Goal: Check status: Check status

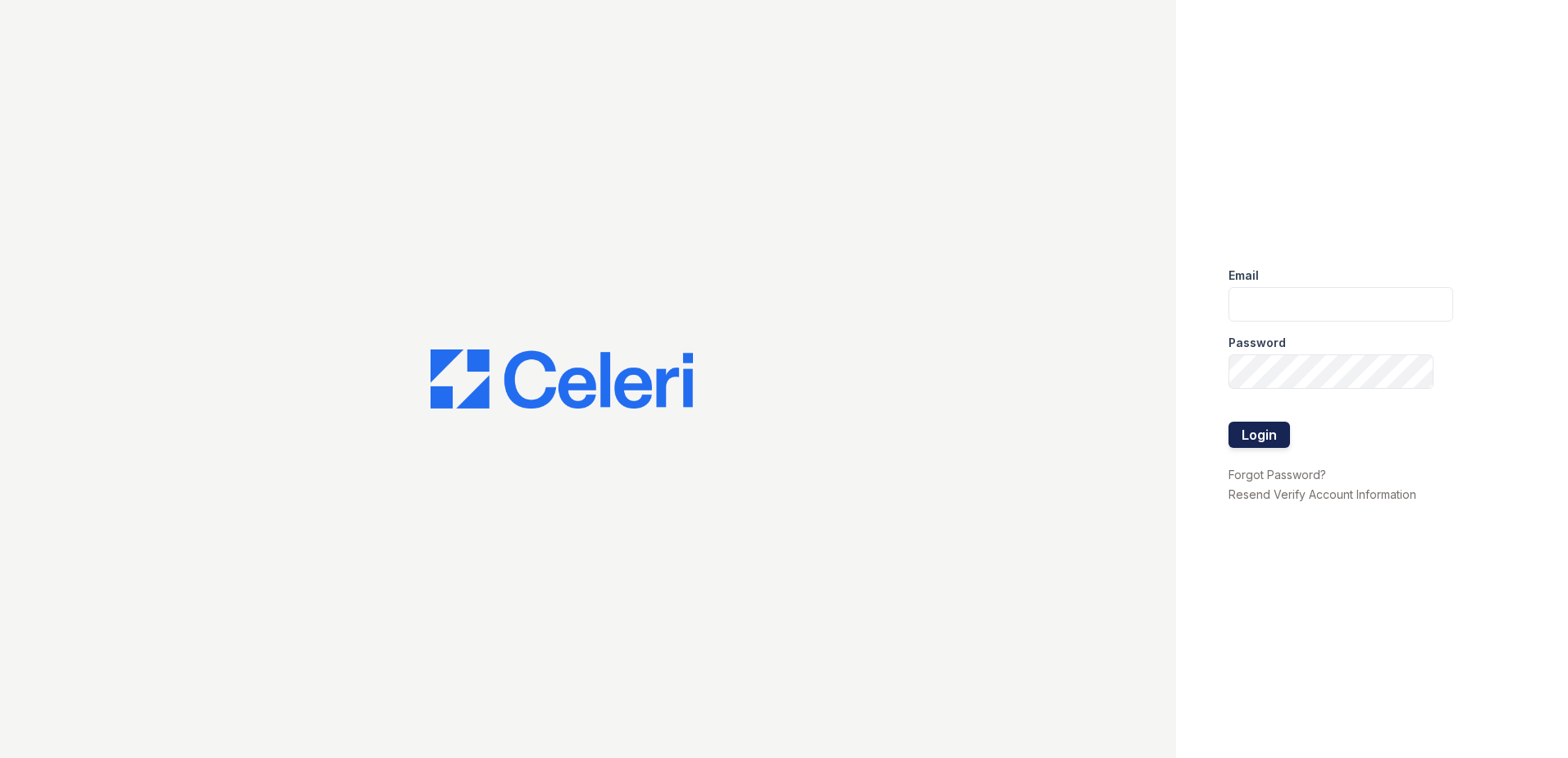
type input "[EMAIL_ADDRESS][DOMAIN_NAME]"
click at [1268, 426] on button "Login" at bounding box center [1259, 434] width 62 height 26
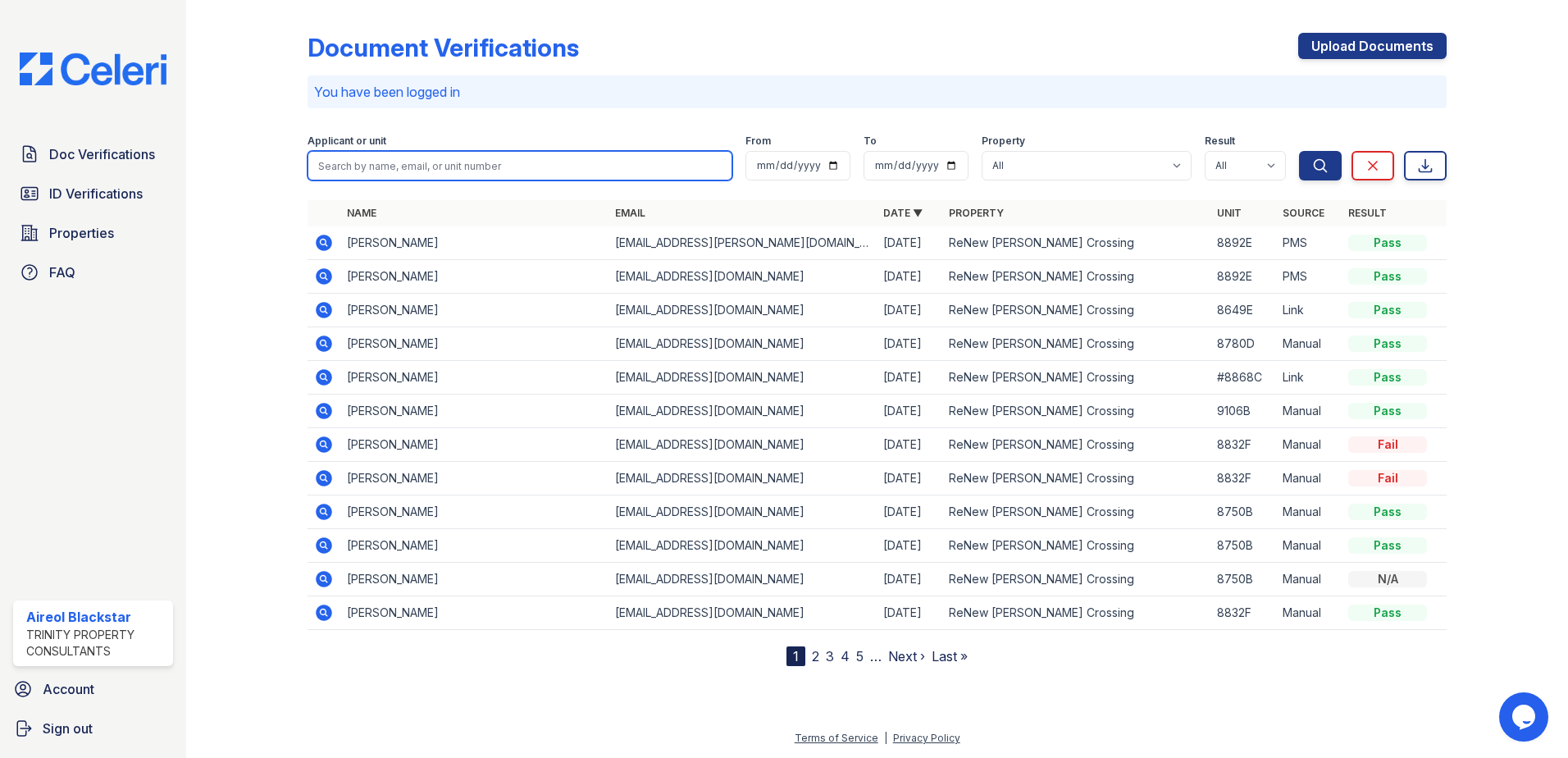
click at [394, 164] on input "search" at bounding box center [519, 165] width 424 height 30
paste input "Singh, Avtar"
drag, startPoint x: 349, startPoint y: 166, endPoint x: 211, endPoint y: 211, distance: 145.2
click at [211, 211] on div "Document Verifications Upload Documents You have been logged in Filter Applican…" at bounding box center [877, 379] width 1381 height 758
type input "Avtar"
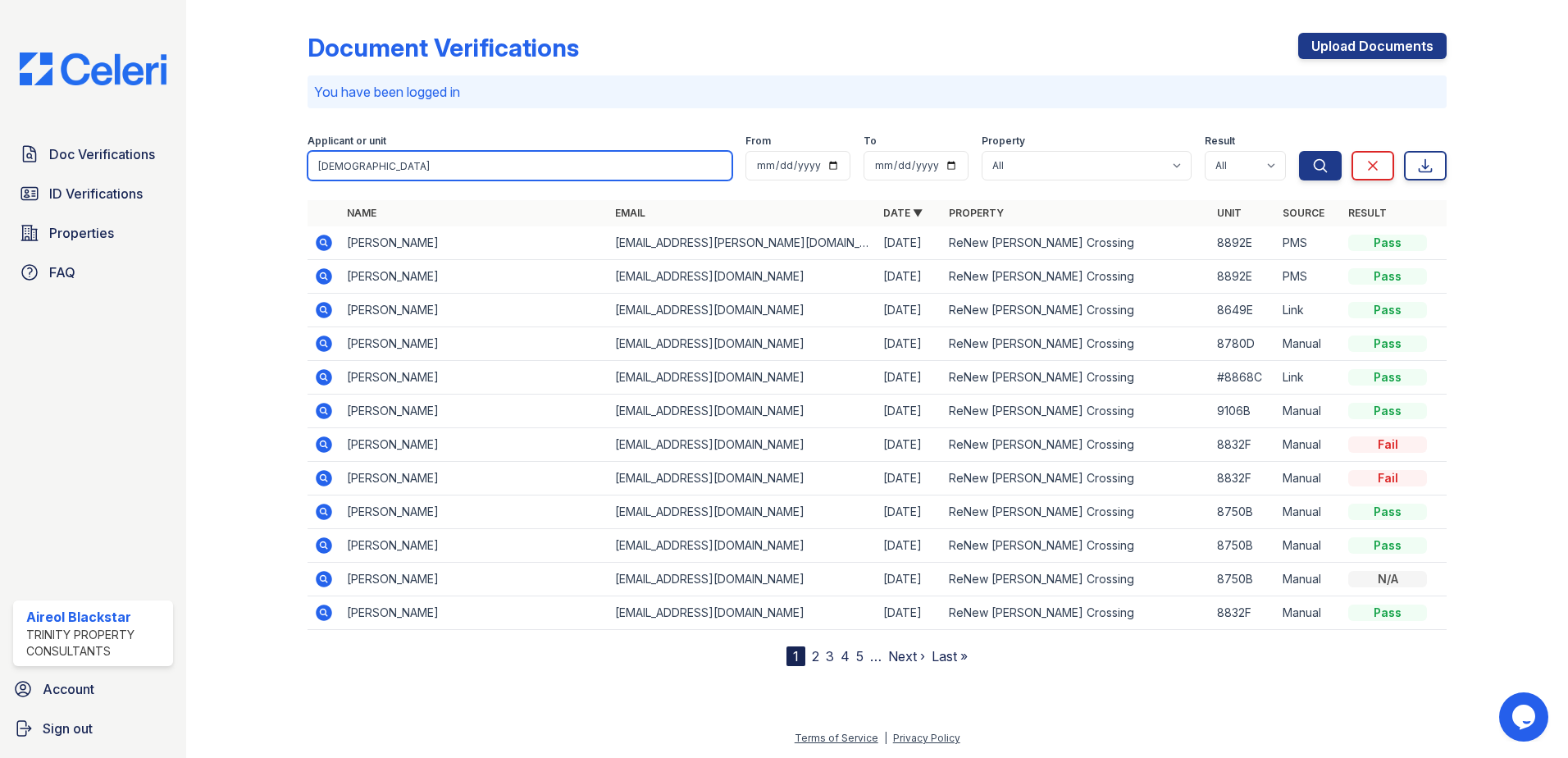
click at [1299, 151] on button "Search" at bounding box center [1320, 165] width 43 height 30
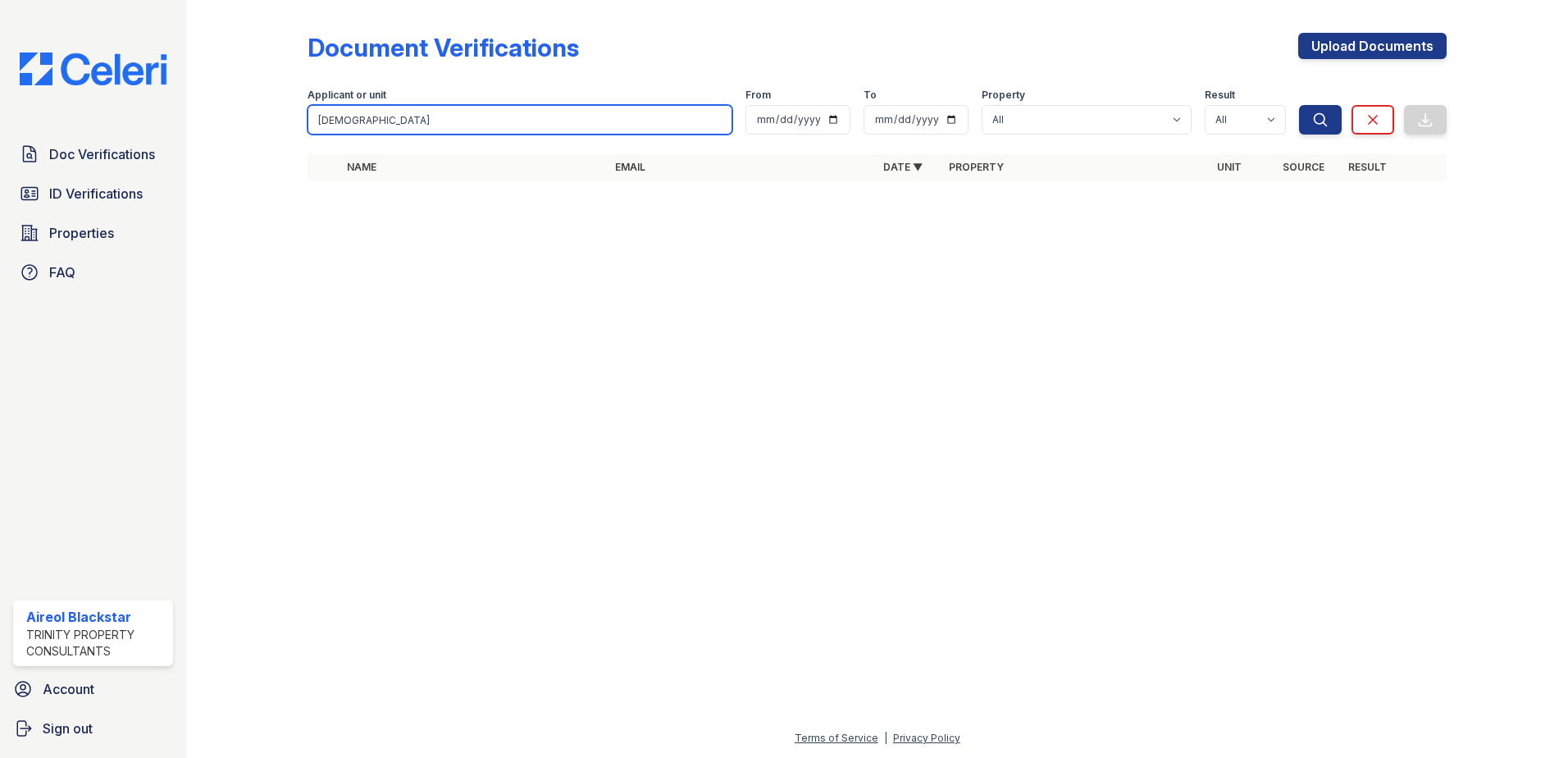
drag, startPoint x: 376, startPoint y: 119, endPoint x: 243, endPoint y: 139, distance: 134.5
click at [243, 139] on div "Document Verifications Upload Documents Filter Applicant or unit Avtar From To …" at bounding box center [877, 111] width 1329 height 223
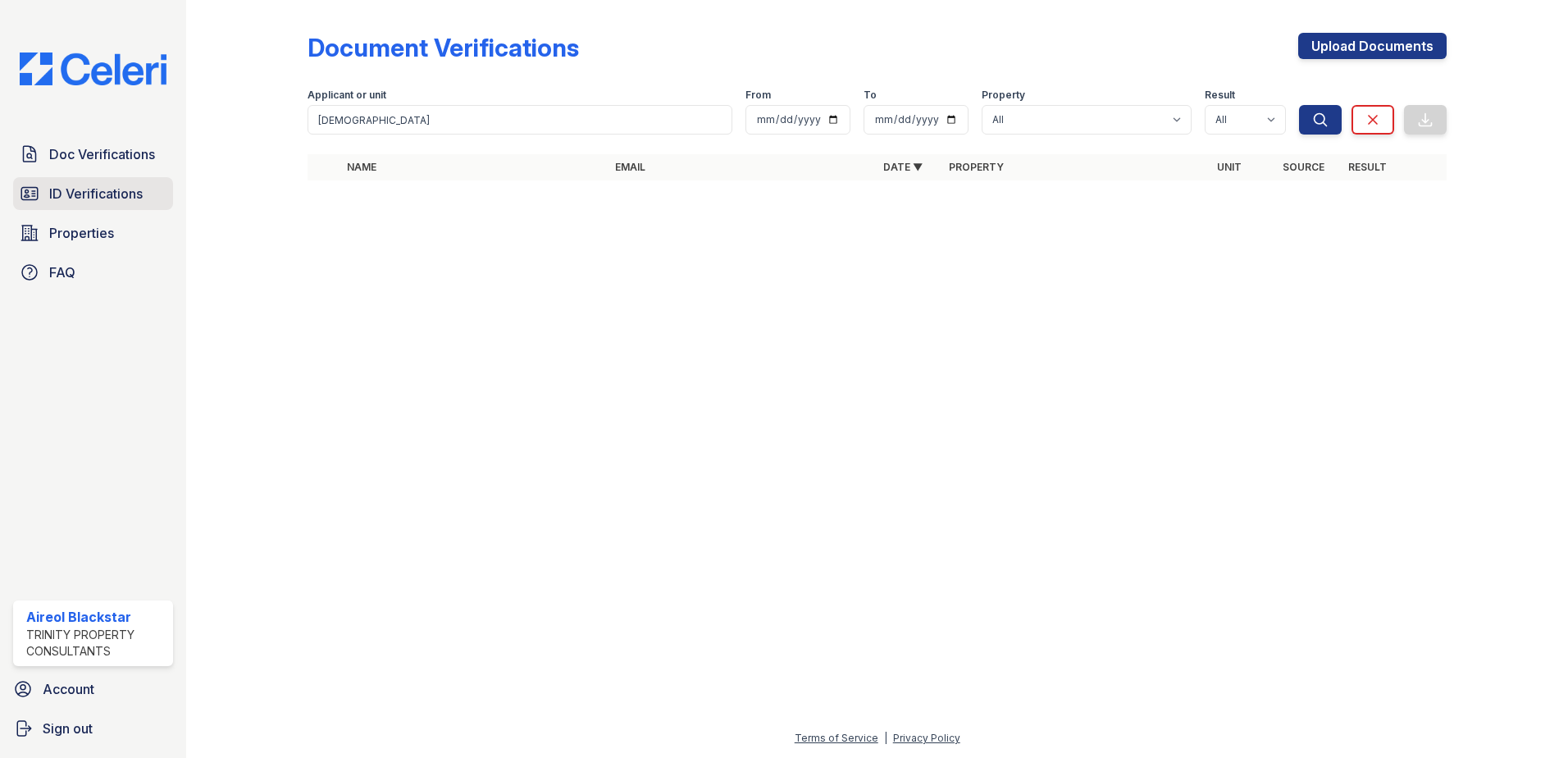
click at [104, 192] on span "ID Verifications" at bounding box center [95, 193] width 94 height 19
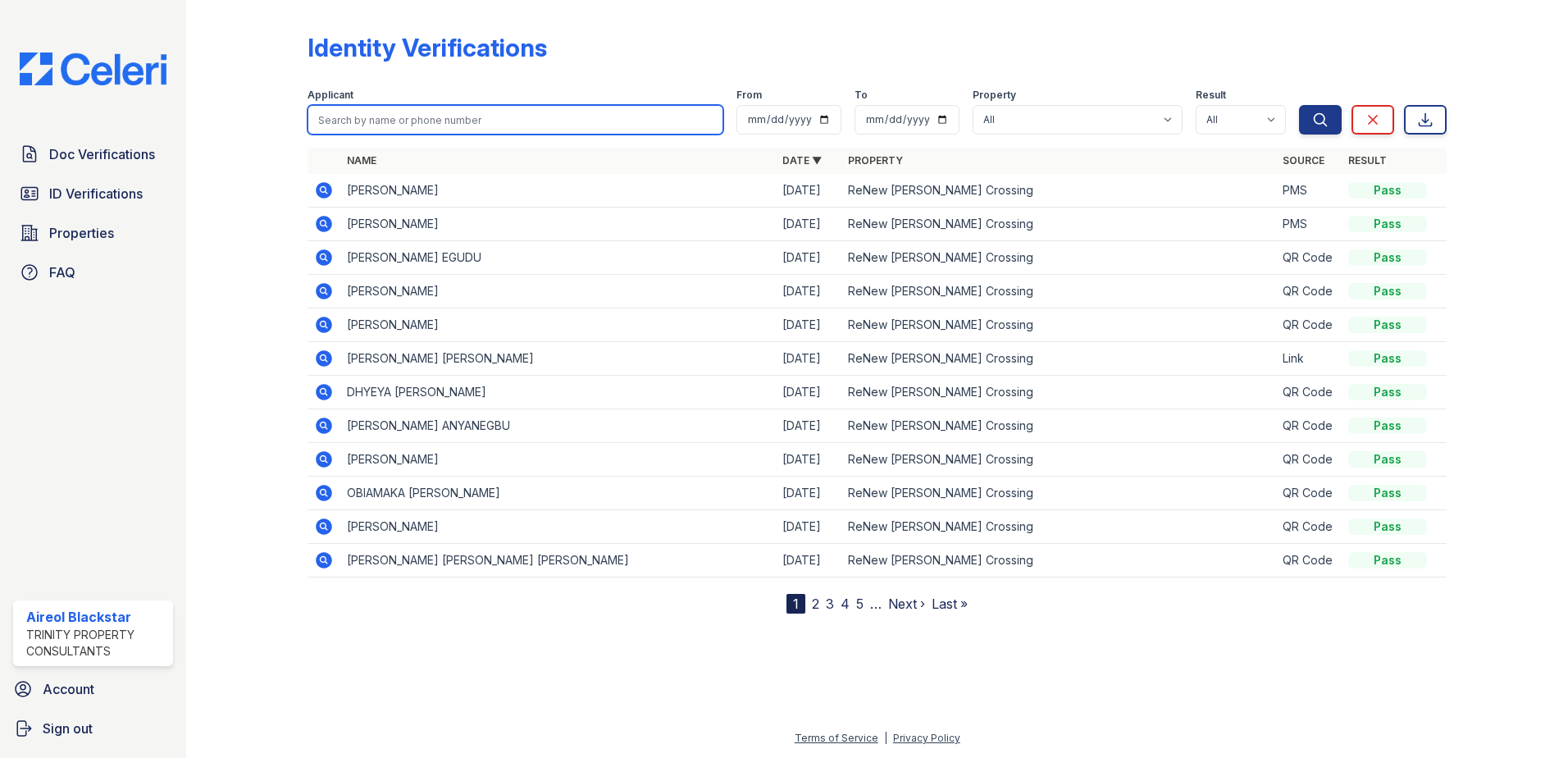
click at [350, 122] on input "search" at bounding box center [515, 119] width 416 height 30
paste input "Singh, Avtar"
drag, startPoint x: 351, startPoint y: 121, endPoint x: 38, endPoint y: 205, distance: 324.1
click at [38, 205] on div "Doc Verifications ID Verifications Properties FAQ Aireol Blackstar Trinity Prop…" at bounding box center [784, 379] width 1568 height 758
type input "Avtar"
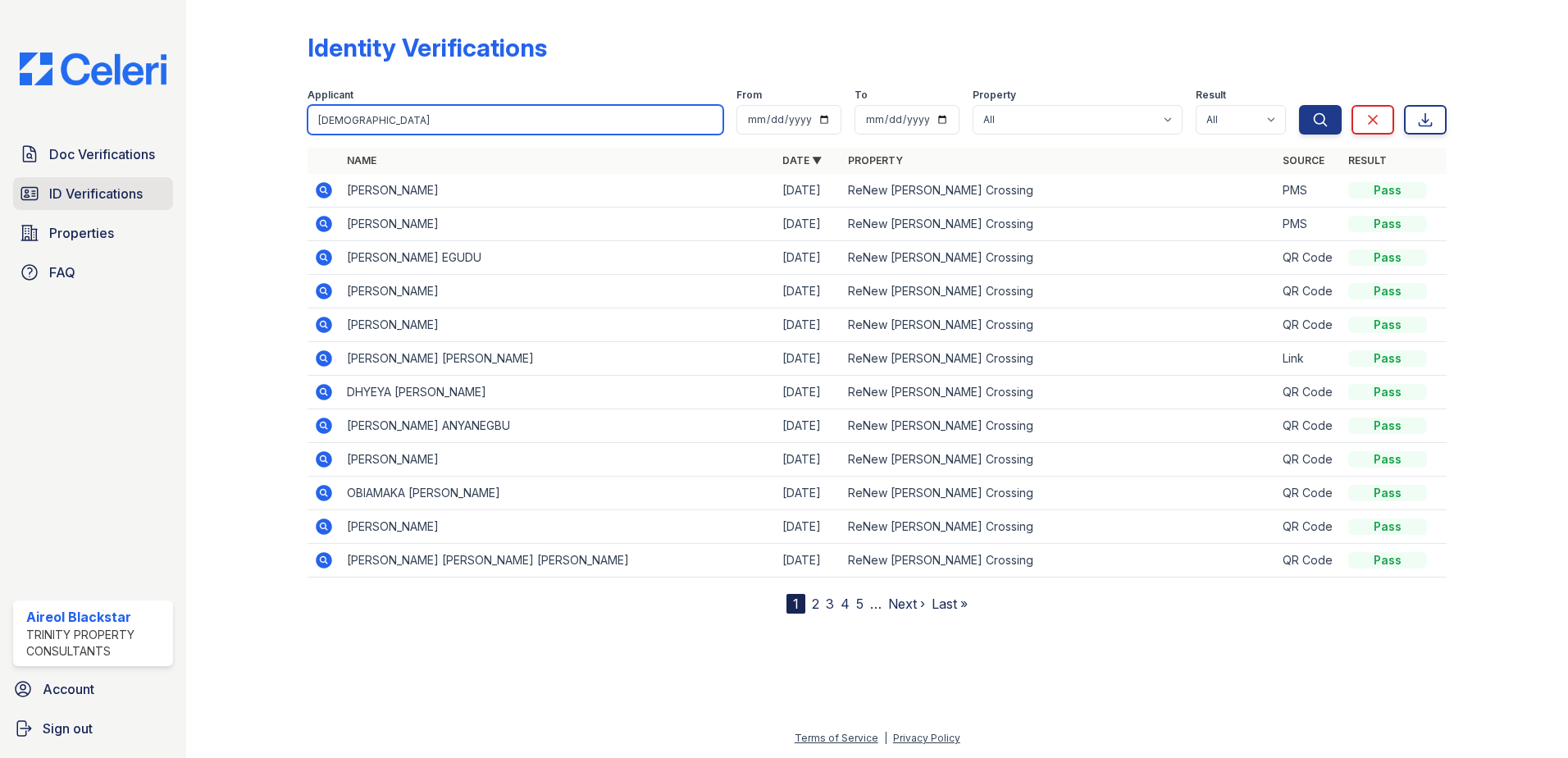
click at [1299, 105] on button "Search" at bounding box center [1320, 119] width 43 height 30
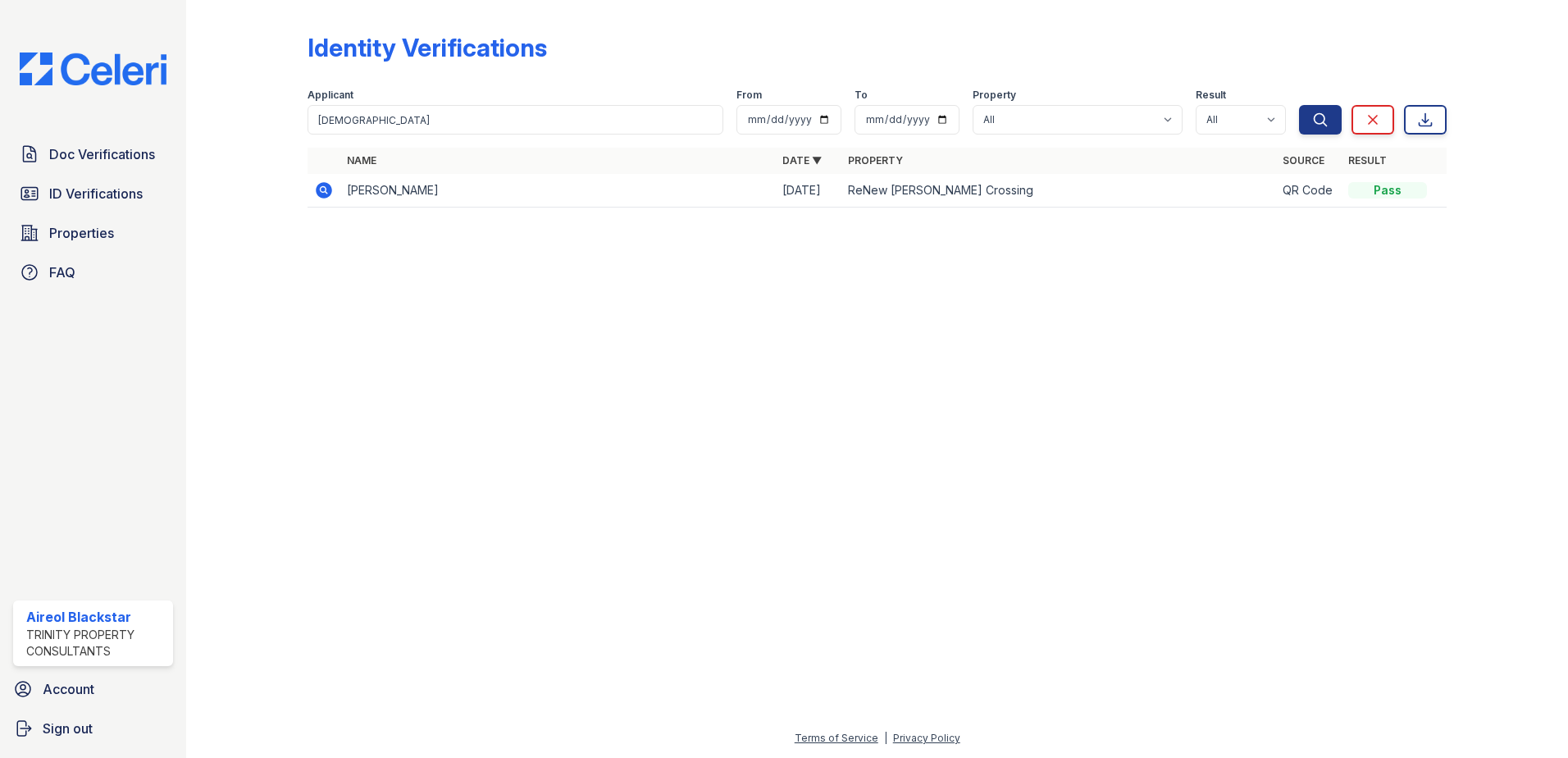
click at [327, 190] on icon at bounding box center [323, 190] width 16 height 16
click at [78, 157] on span "Doc Verifications" at bounding box center [101, 154] width 105 height 19
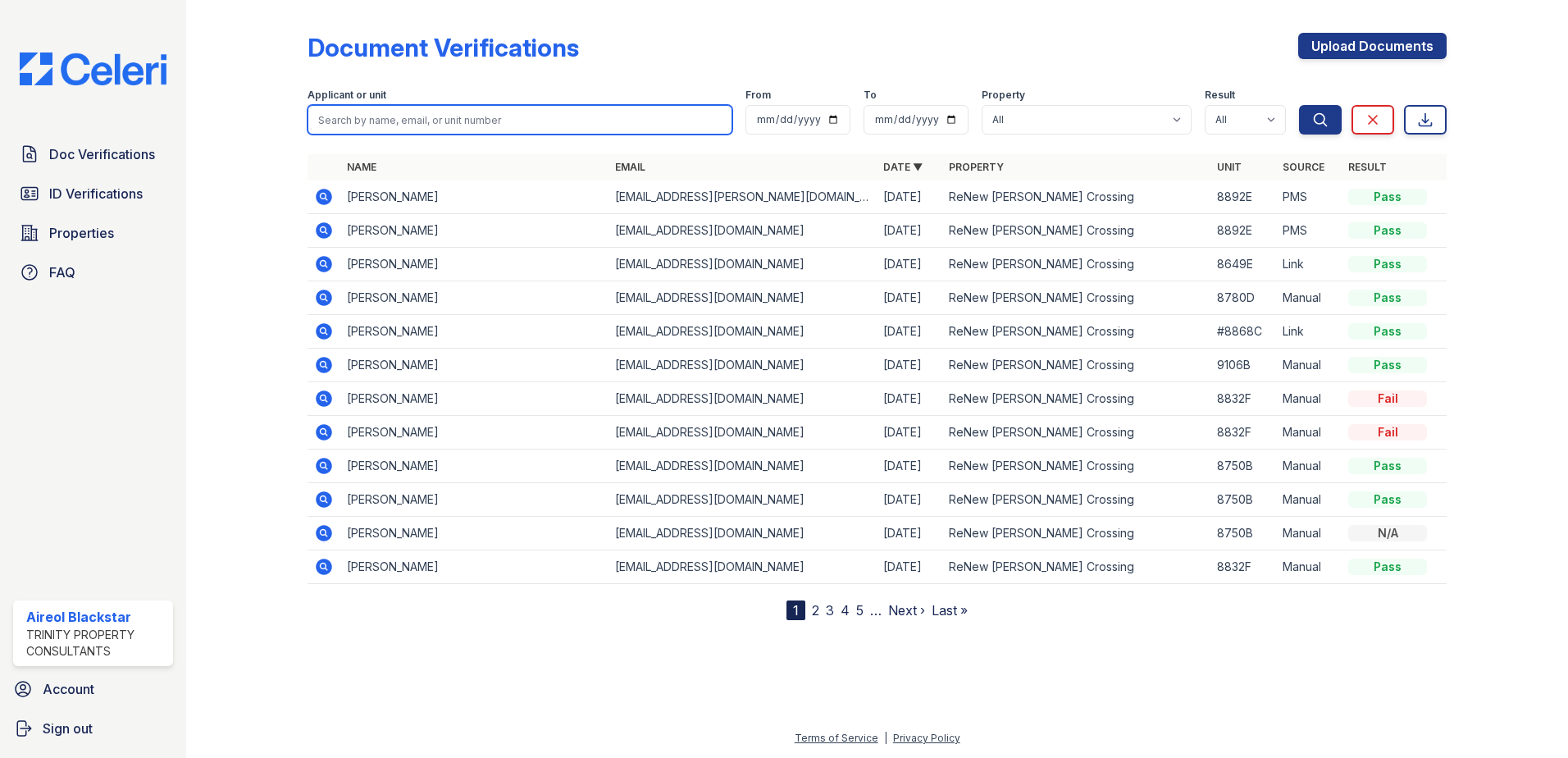
click at [329, 111] on input "search" at bounding box center [519, 119] width 424 height 30
paste input "Singh, Avtar"
drag, startPoint x: 351, startPoint y: 121, endPoint x: 292, endPoint y: 130, distance: 59.7
click at [292, 130] on div "Document Verifications Upload Documents Filter Applicant or unit Singh, Avtar F…" at bounding box center [877, 323] width 1329 height 647
type input "Avtar"
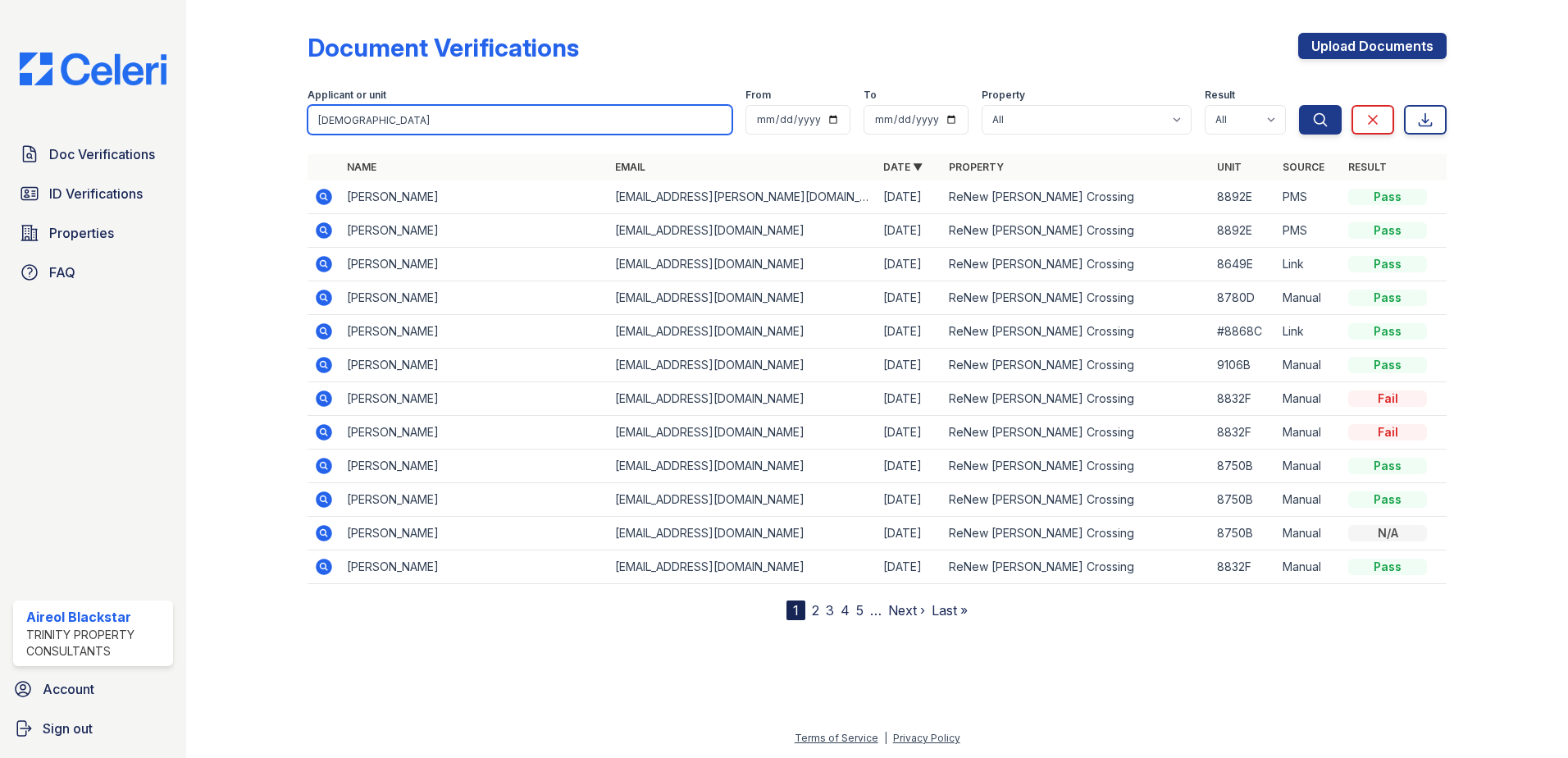
click at [1299, 105] on button "Search" at bounding box center [1320, 119] width 43 height 30
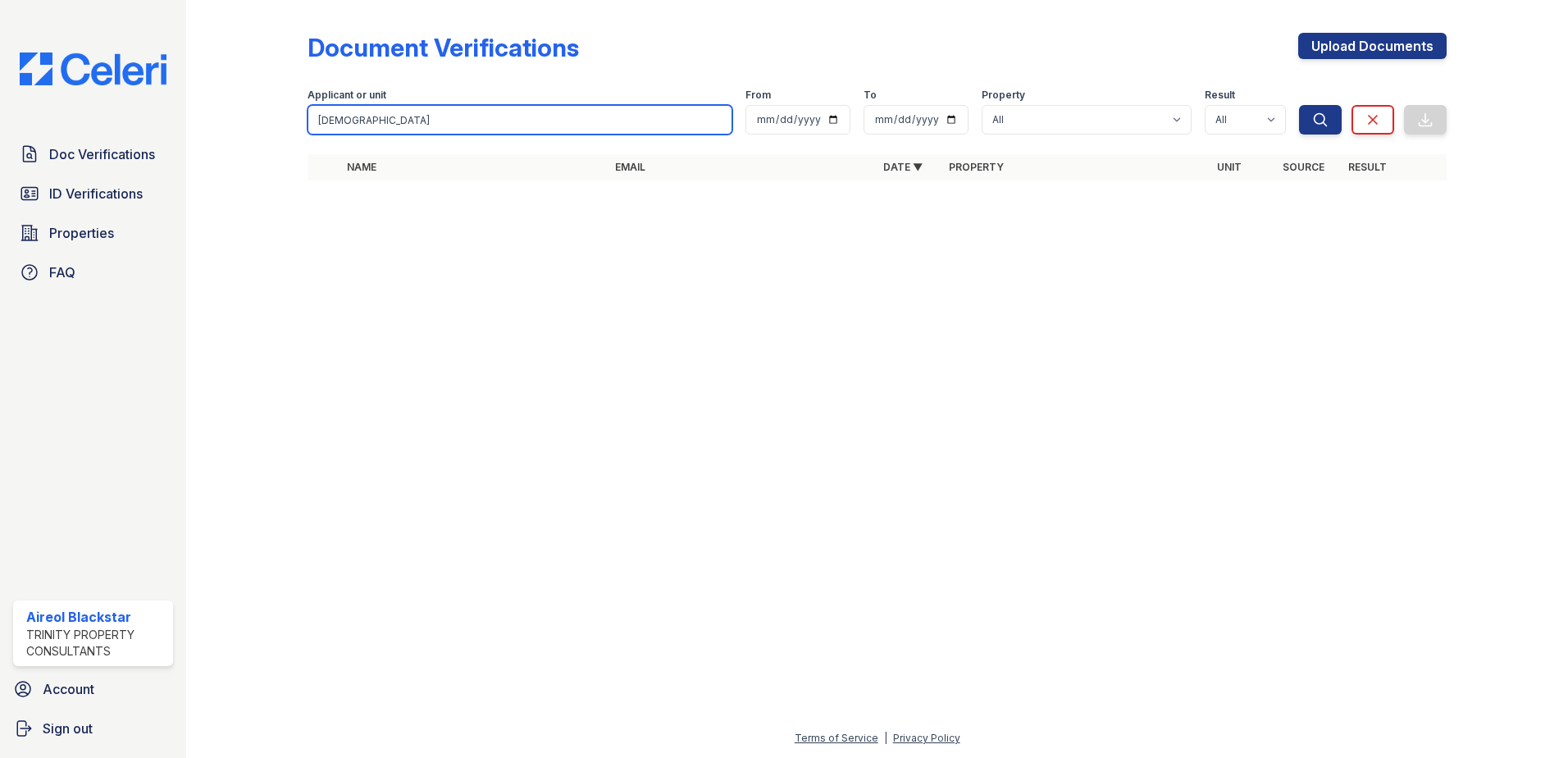
click at [372, 116] on input "Avtar" at bounding box center [519, 119] width 424 height 30
click at [1299, 105] on button "Search" at bounding box center [1320, 119] width 43 height 30
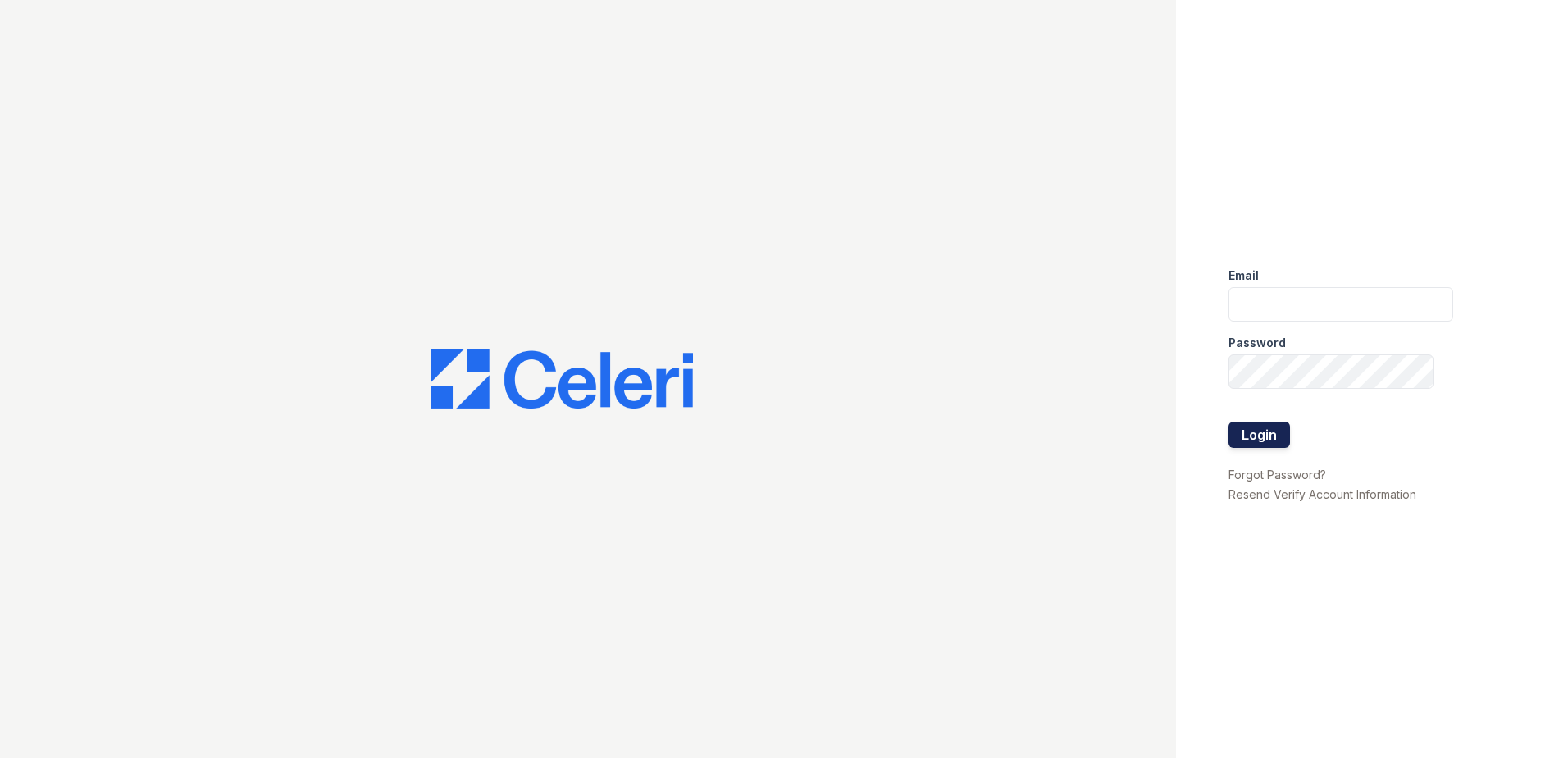
type input "[EMAIL_ADDRESS][DOMAIN_NAME]"
click at [1264, 446] on button "Login" at bounding box center [1259, 434] width 62 height 26
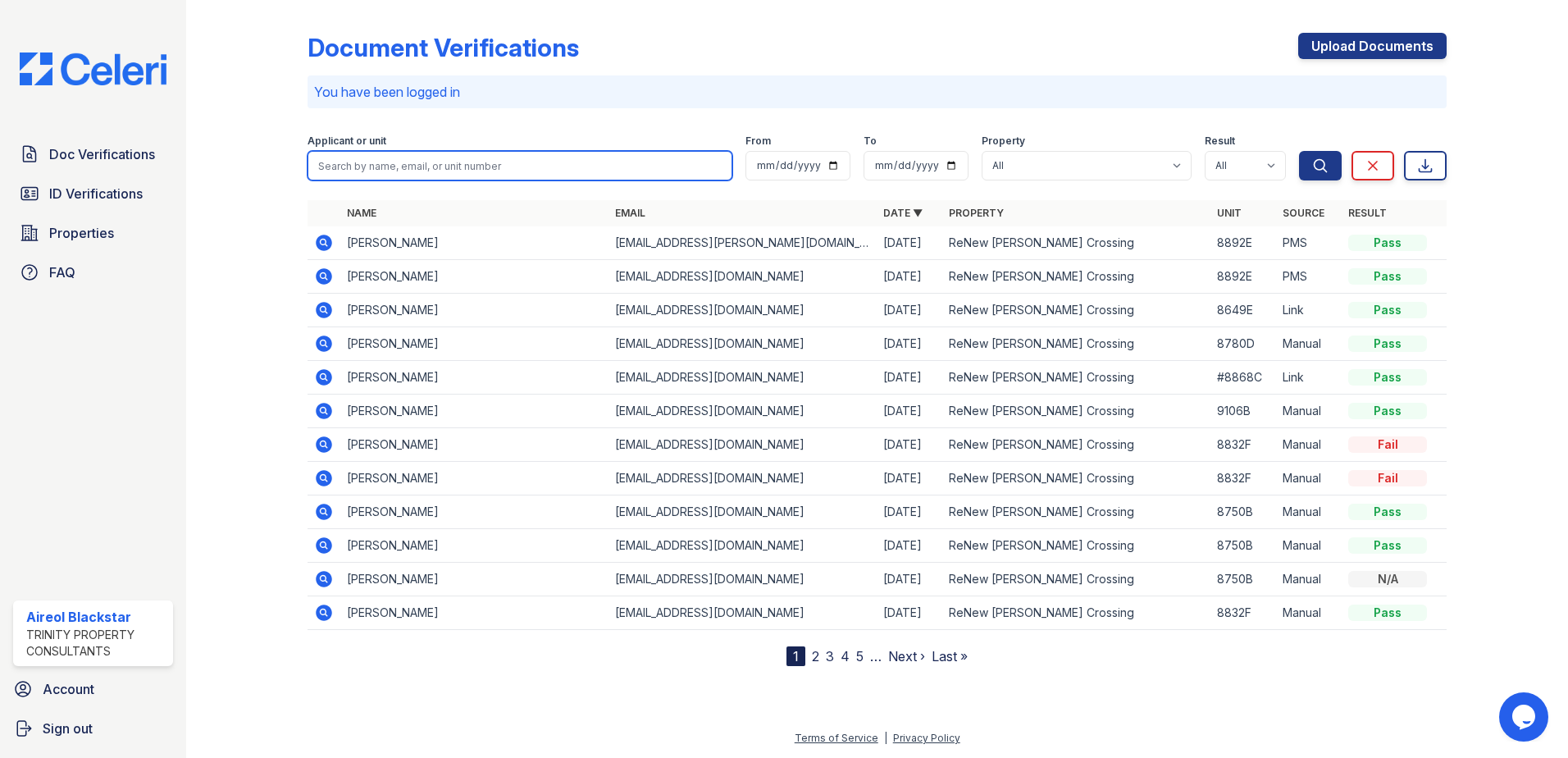
paste input "Jitendra"
type input "Jitendra"
click at [1299, 151] on button "Search" at bounding box center [1320, 165] width 43 height 30
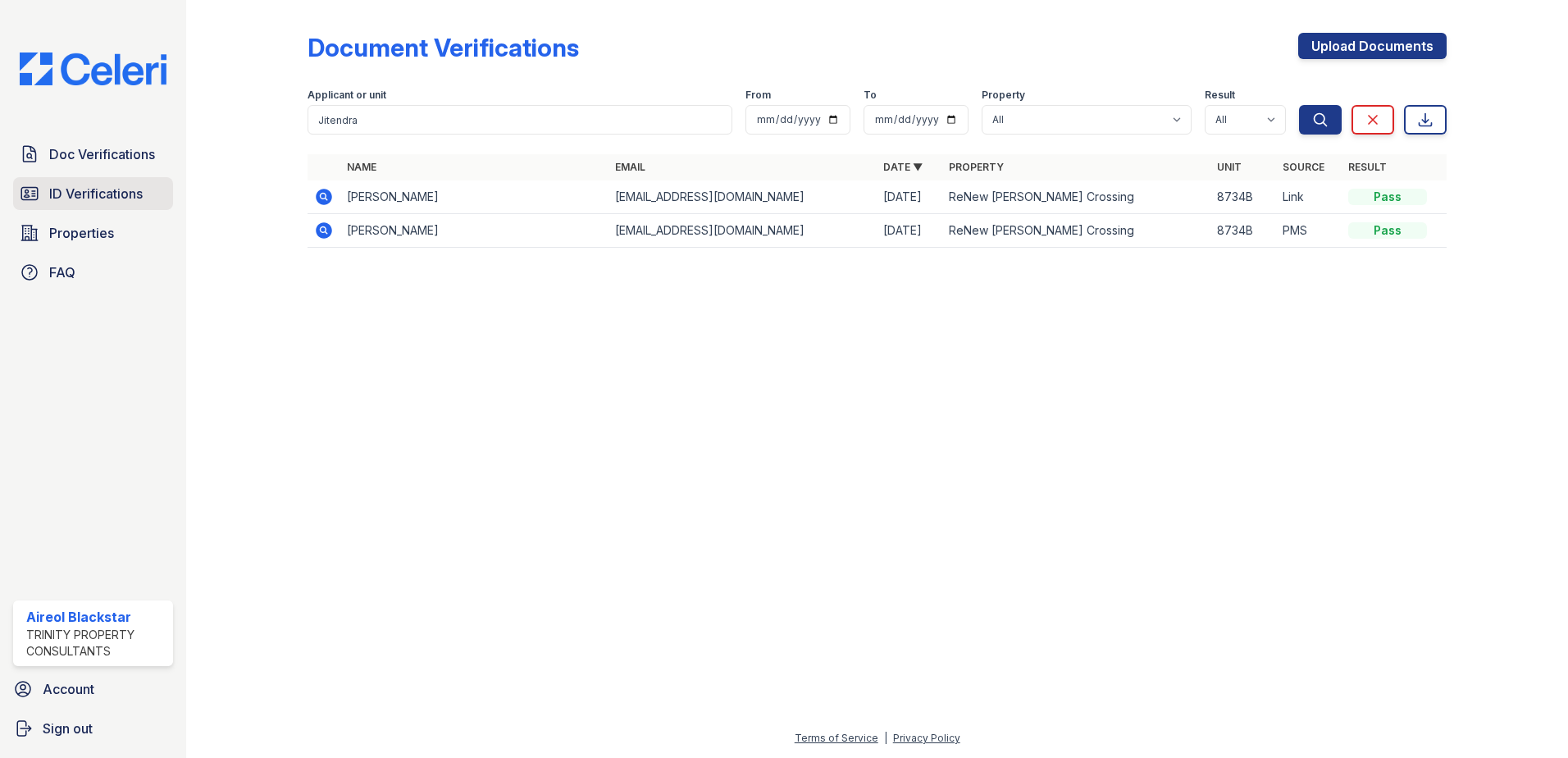
click at [110, 187] on span "ID Verifications" at bounding box center [95, 193] width 94 height 19
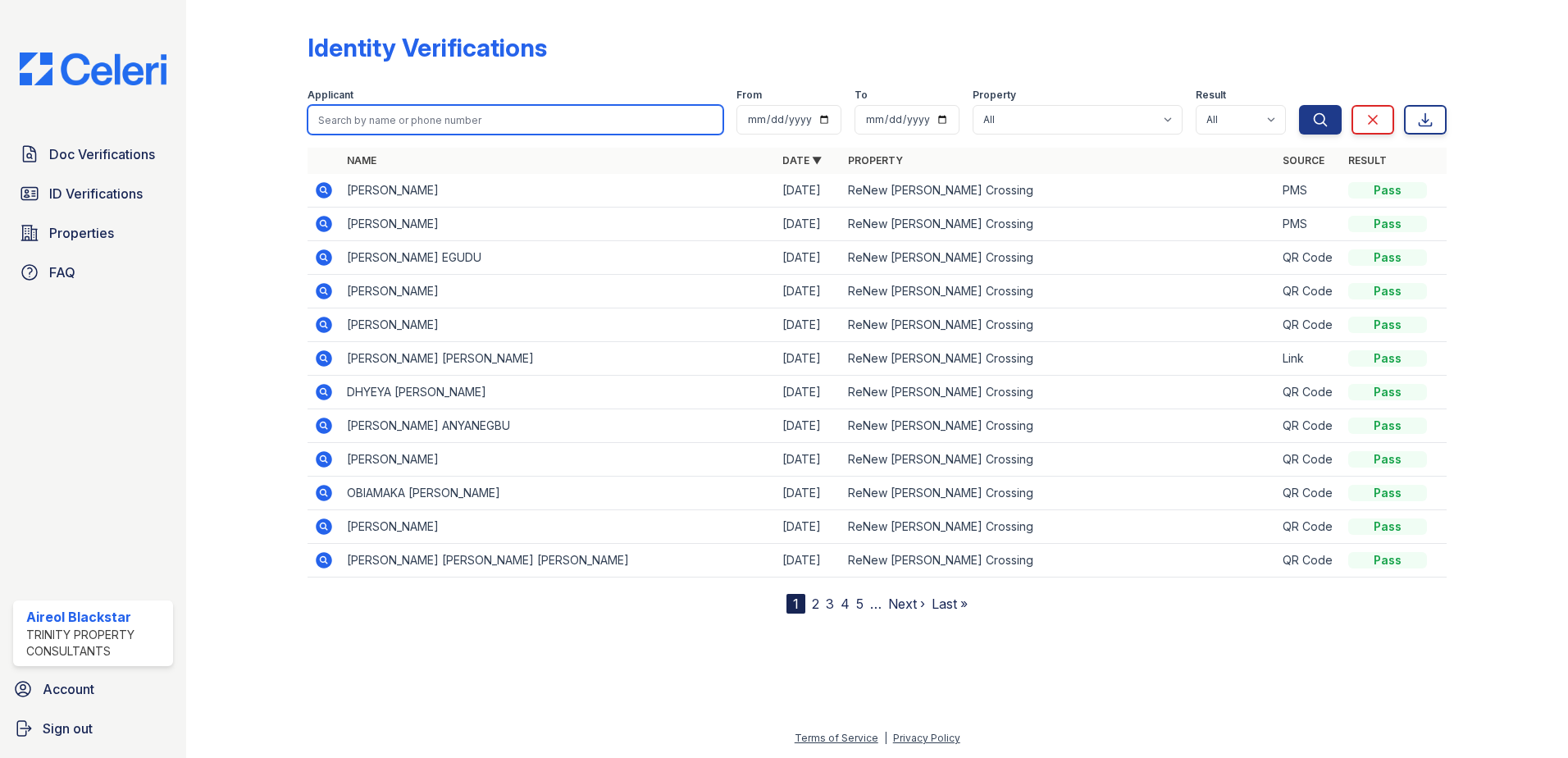
click at [350, 121] on input "search" at bounding box center [515, 119] width 416 height 30
paste input "Jitendra"
type input "Jitendra"
click at [1299, 105] on button "Search" at bounding box center [1320, 119] width 43 height 30
